Goal: Find specific page/section: Find specific page/section

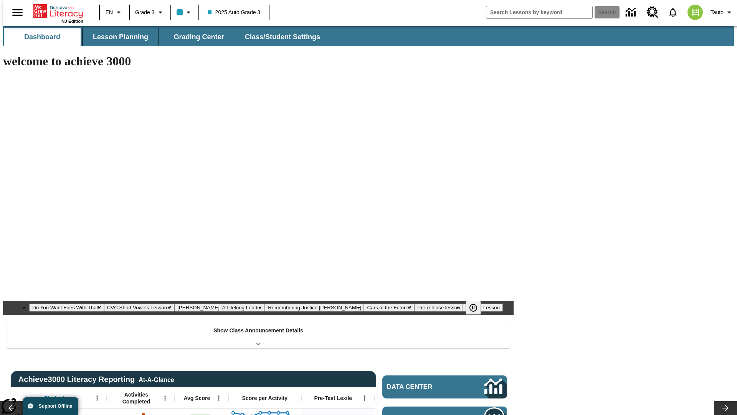
click at [117, 37] on span "Lesson Planning" at bounding box center [120, 37] width 55 height 9
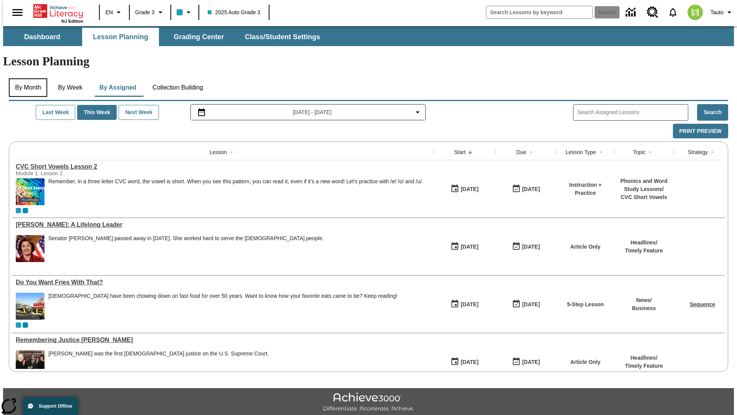
click at [26, 78] on button "By Month" at bounding box center [28, 87] width 38 height 18
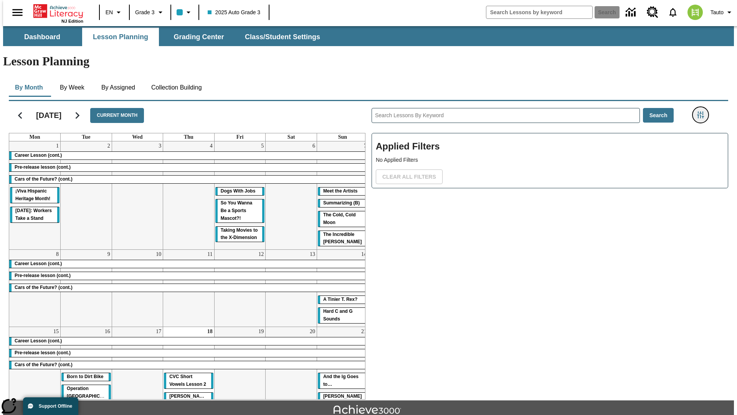
click at [703, 111] on icon "Filters Side menu" at bounding box center [700, 114] width 7 height 7
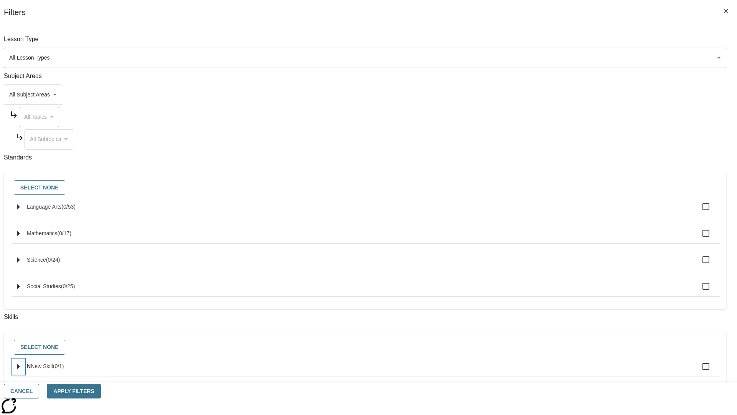
click at [20, 369] on icon "Select skills" at bounding box center [18, 366] width 3 height 6
click at [39, 391] on button "Cancel" at bounding box center [21, 390] width 35 height 15
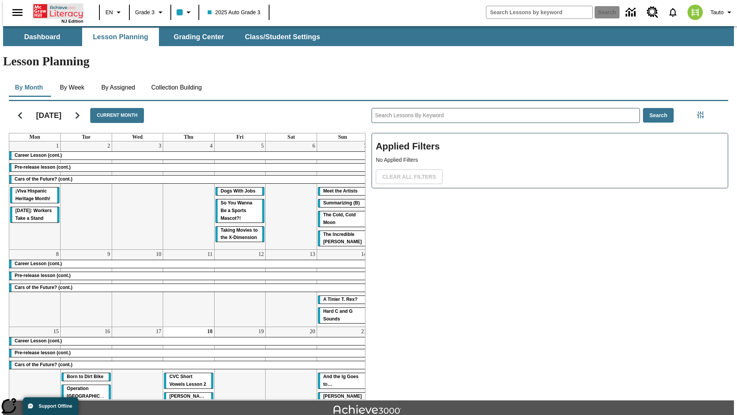
click at [55, 10] on icon "Home" at bounding box center [58, 10] width 51 height 15
